Goal: Task Accomplishment & Management: Manage account settings

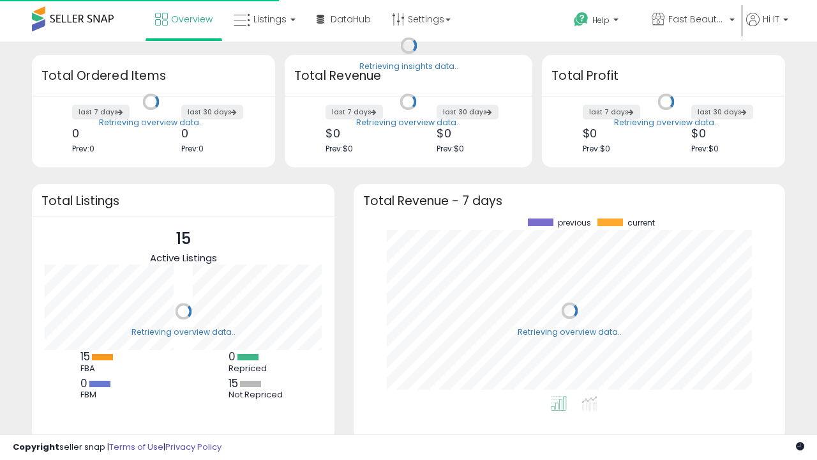
scroll to position [178, 406]
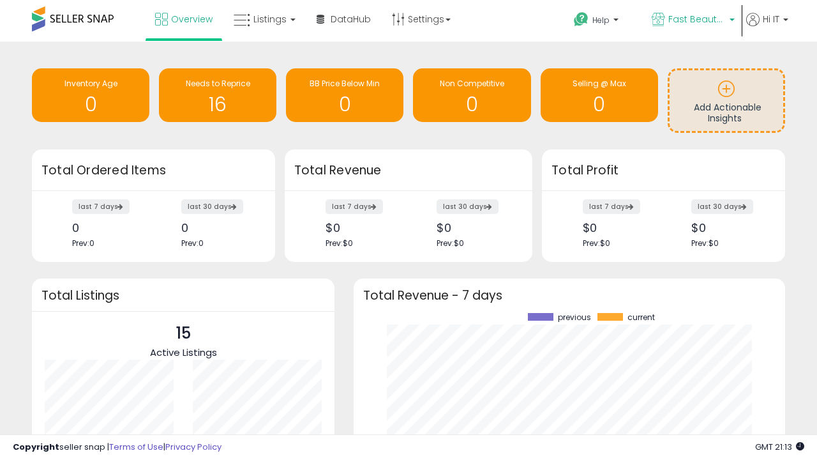
click at [692, 20] on span "Fast Beauty ([GEOGRAPHIC_DATA])" at bounding box center [697, 19] width 57 height 13
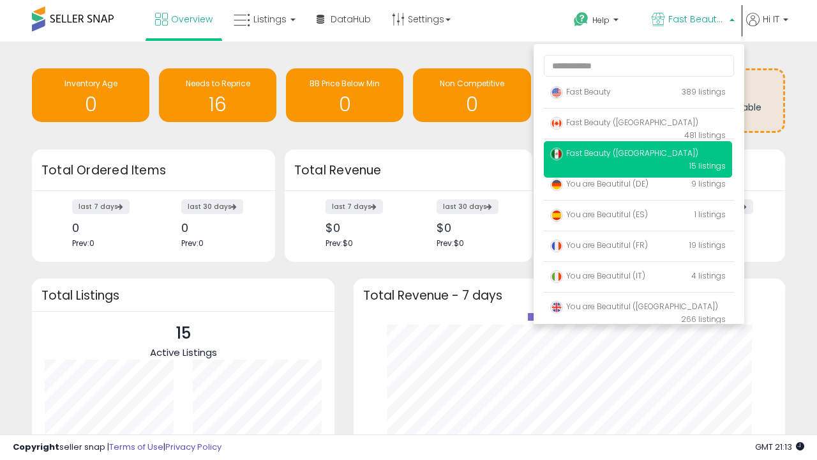
click at [638, 155] on span "Fast Beauty ([GEOGRAPHIC_DATA])" at bounding box center [624, 153] width 148 height 11
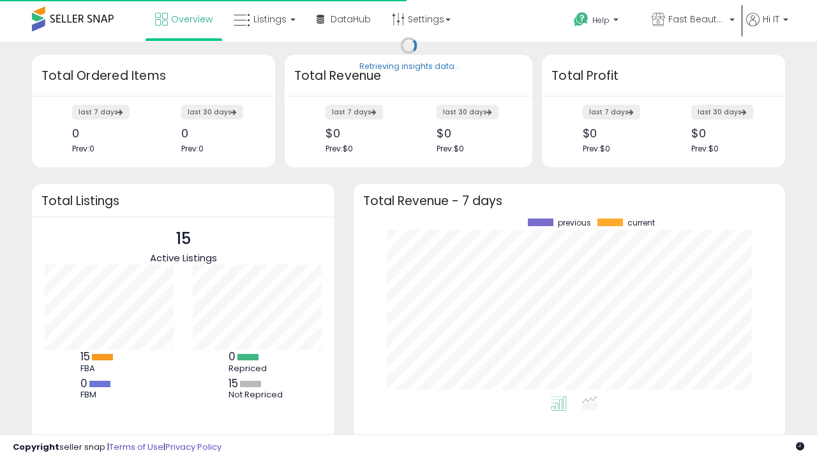
scroll to position [178, 406]
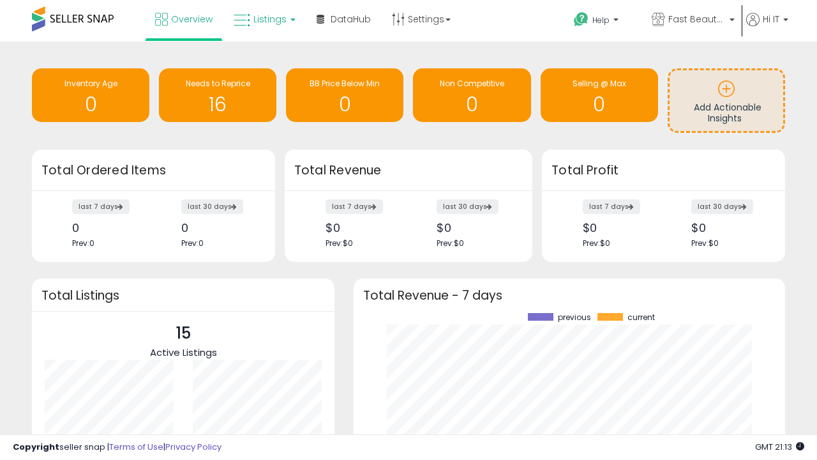
click at [263, 19] on span "Listings" at bounding box center [269, 19] width 33 height 13
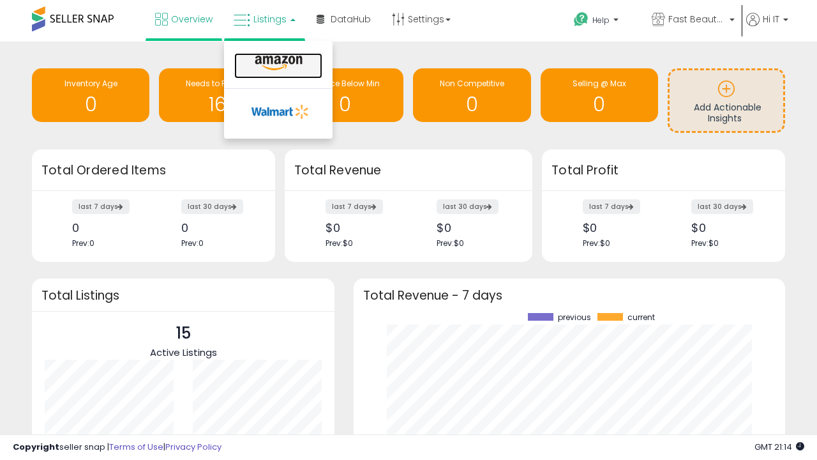
click at [277, 63] on icon at bounding box center [279, 63] width 56 height 17
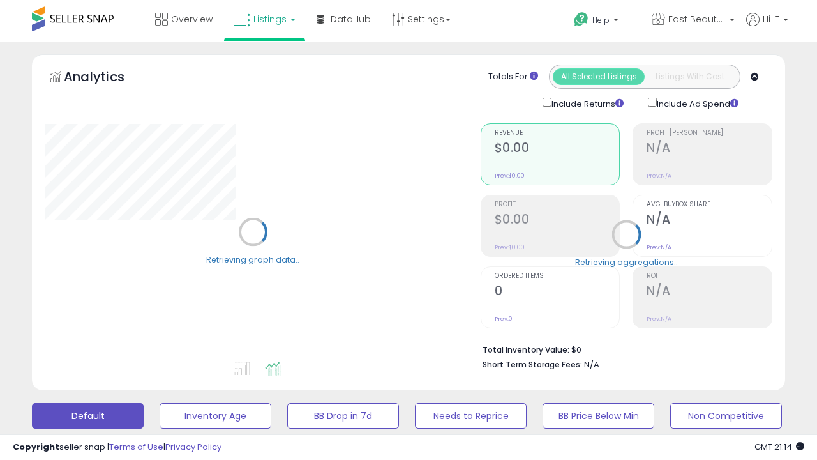
scroll to position [248, 0]
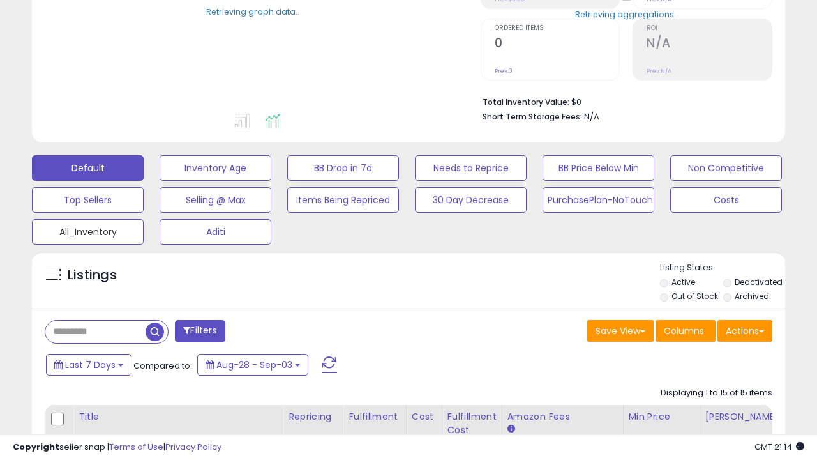
click at [87, 229] on button "All_Inventory" at bounding box center [88, 232] width 112 height 26
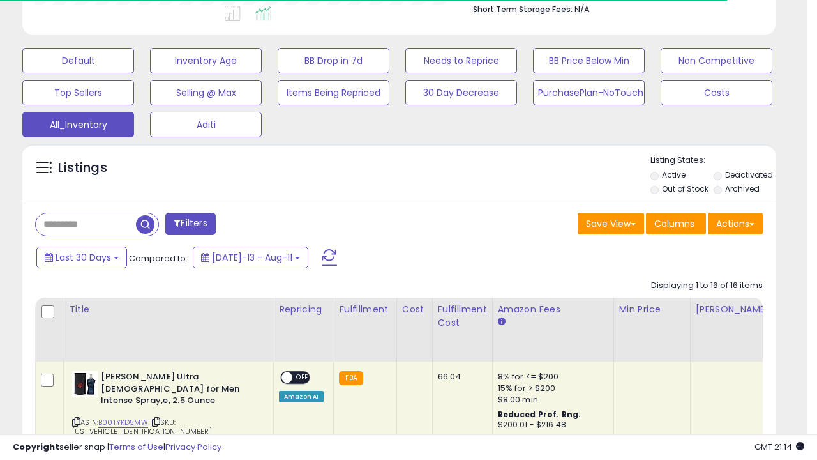
scroll to position [0, 0]
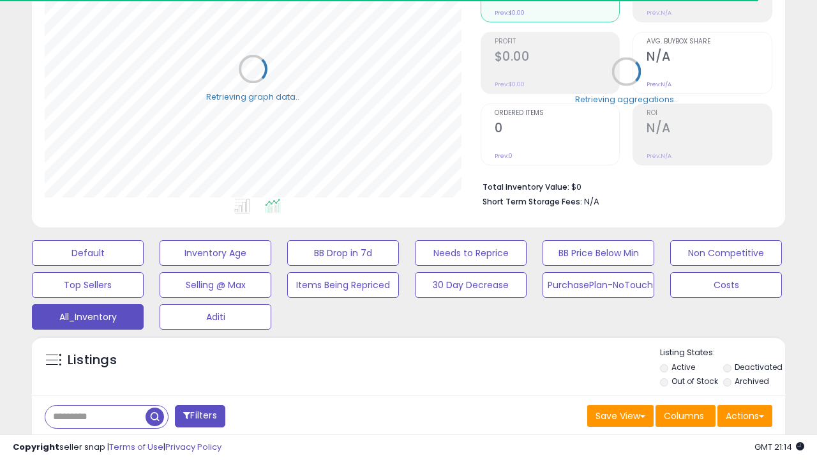
click at [91, 443] on span "Last 30 Days" at bounding box center [93, 449] width 56 height 13
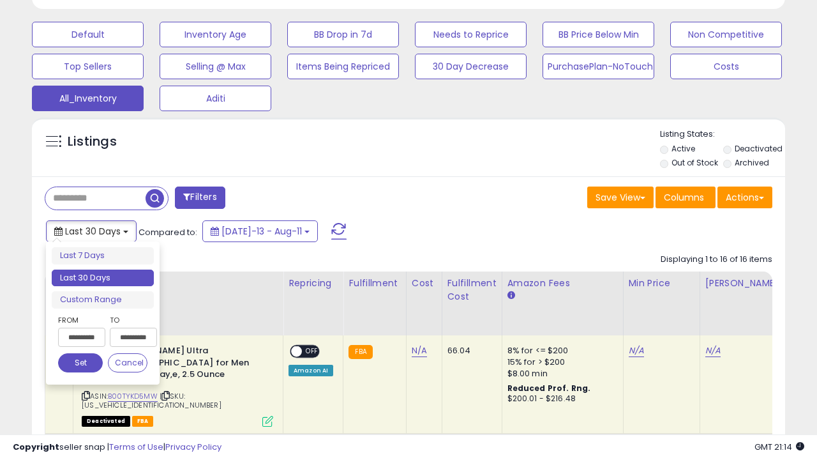
scroll to position [262, 435]
click at [103, 278] on li "Last 30 Days" at bounding box center [103, 277] width 102 height 17
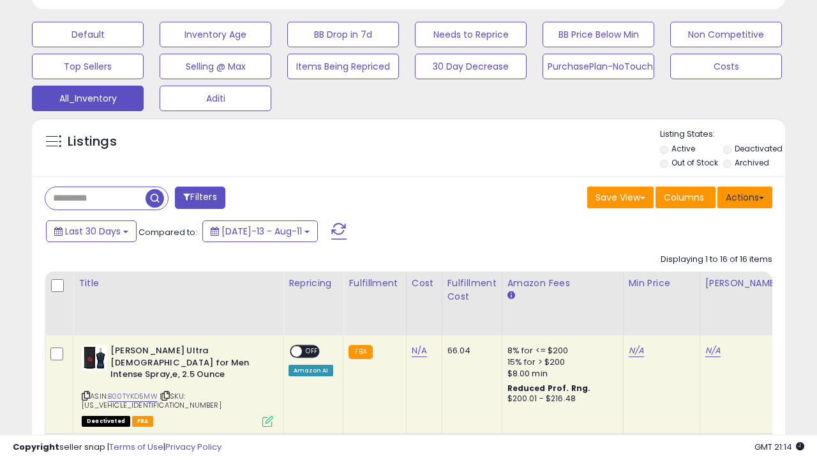
click at [745, 196] on button "Actions" at bounding box center [745, 197] width 55 height 22
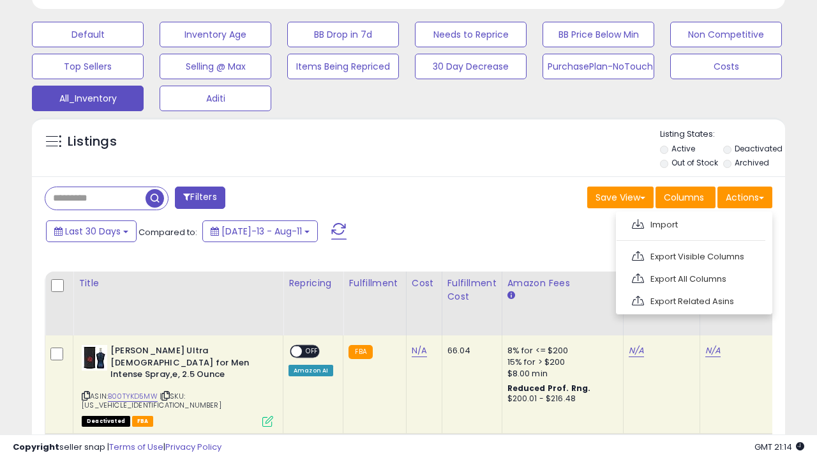
click at [693, 277] on link "Export All Columns" at bounding box center [693, 279] width 140 height 20
